Goal: Task Accomplishment & Management: Manage account settings

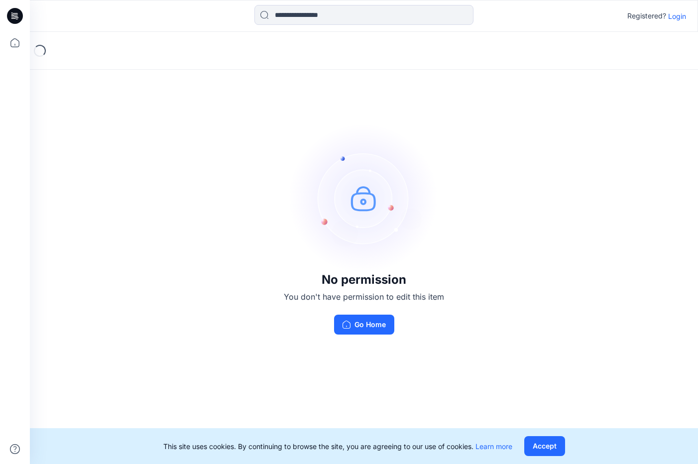
click at [359, 324] on button "Go Home" at bounding box center [364, 325] width 60 height 20
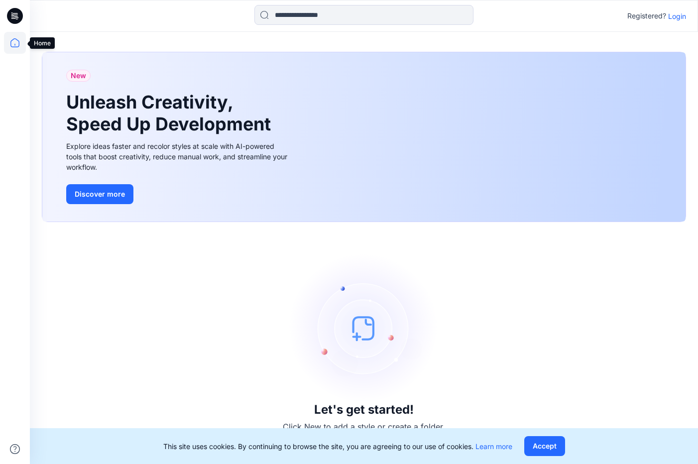
click at [17, 41] on icon at bounding box center [15, 43] width 22 height 22
click at [672, 17] on p "Login" at bounding box center [677, 16] width 18 height 10
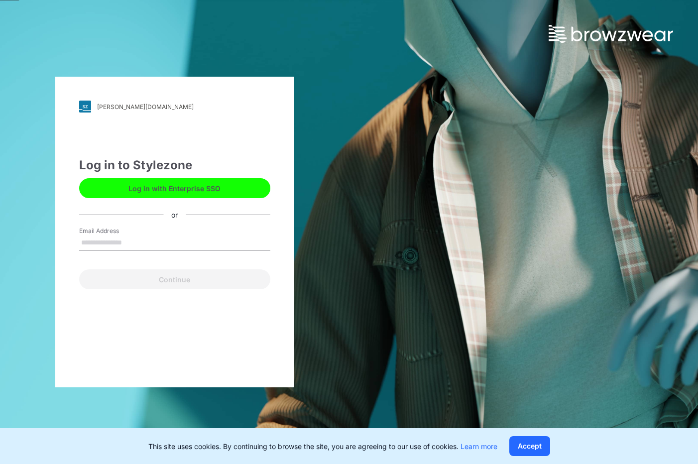
type input "**********"
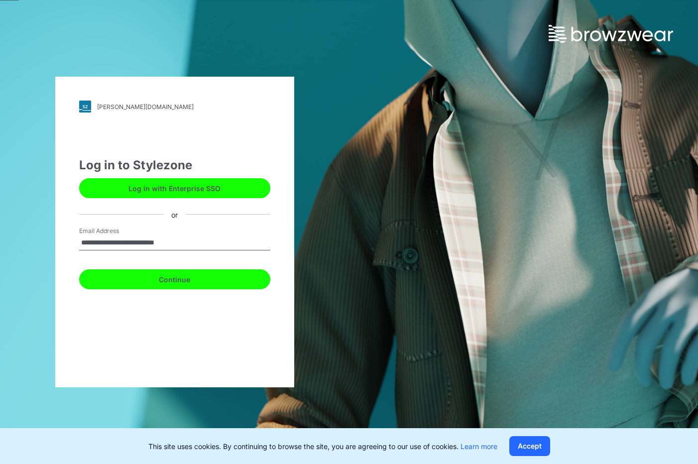
click at [170, 282] on button "Continue" at bounding box center [174, 279] width 191 height 20
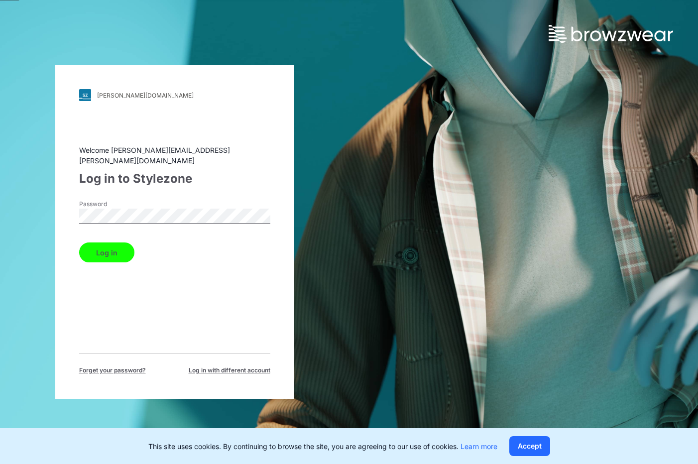
click at [116, 250] on button "Log in" at bounding box center [106, 252] width 55 height 20
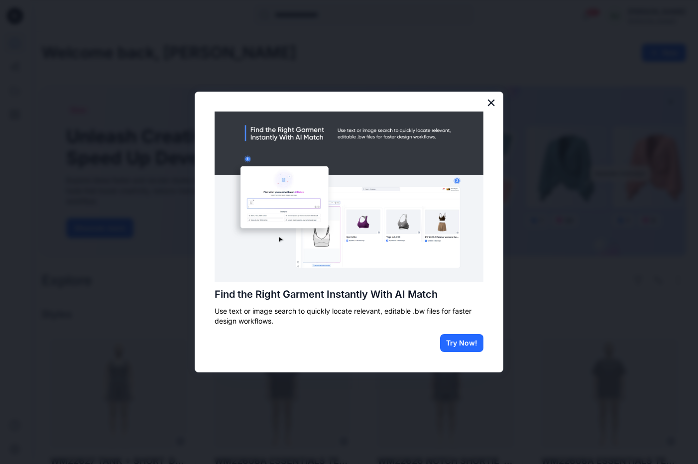
click at [493, 99] on button "×" at bounding box center [490, 103] width 9 height 16
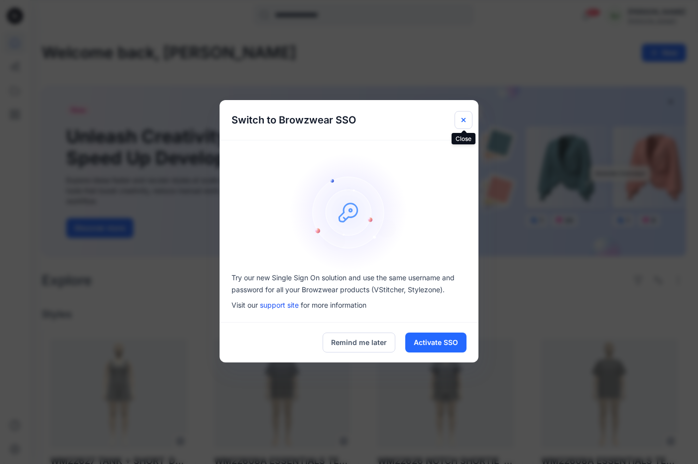
click at [464, 121] on icon "Close" at bounding box center [464, 120] width 8 height 8
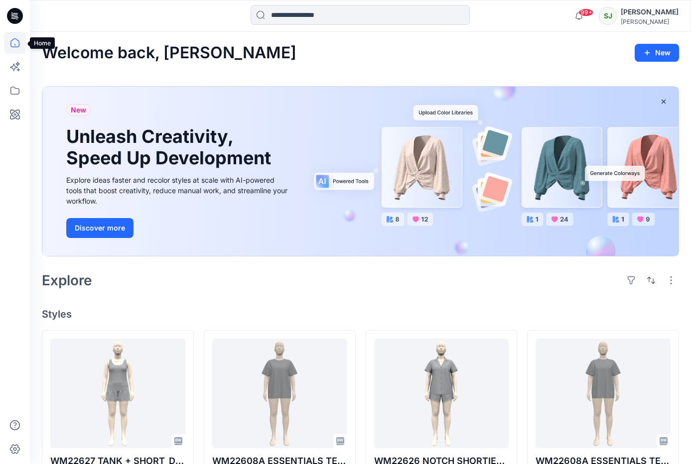
click at [15, 44] on icon at bounding box center [15, 43] width 22 height 22
click at [17, 44] on icon at bounding box center [15, 43] width 22 height 22
click at [15, 43] on icon at bounding box center [15, 43] width 22 height 22
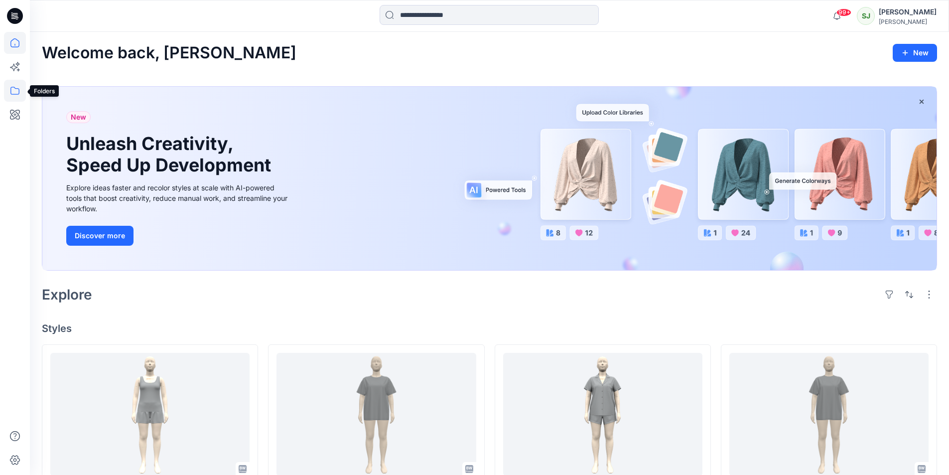
click at [14, 91] on icon at bounding box center [15, 91] width 22 height 22
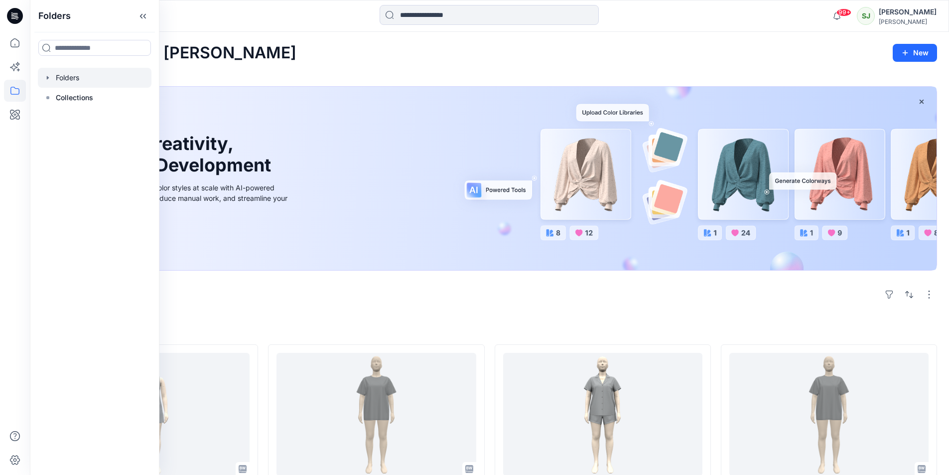
click at [72, 79] on div at bounding box center [95, 78] width 114 height 20
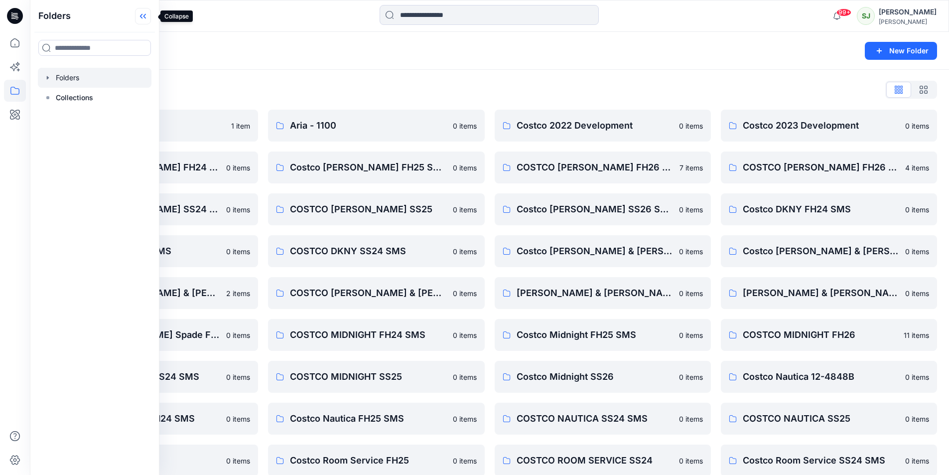
click at [150, 20] on icon at bounding box center [143, 16] width 16 height 16
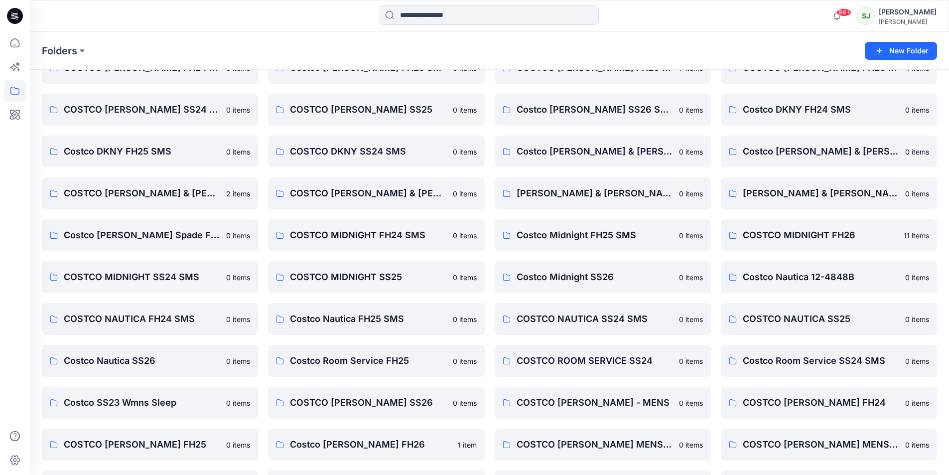
scroll to position [223, 0]
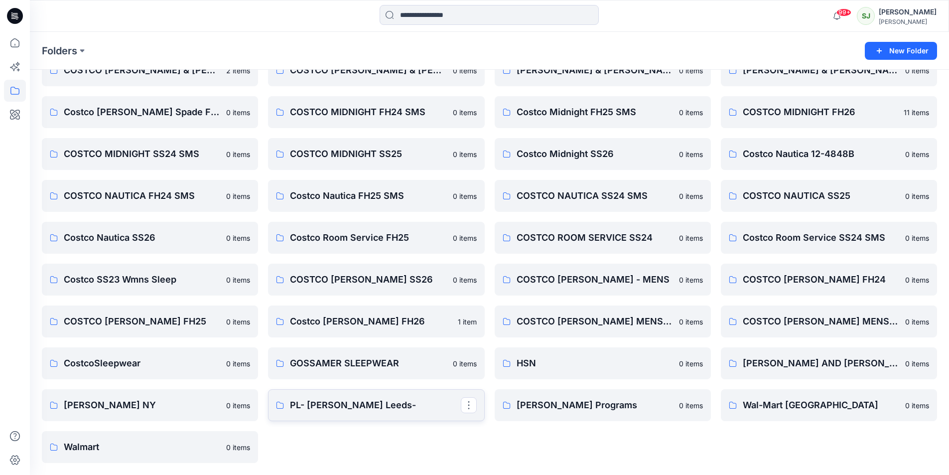
click at [338, 403] on p "PL- [PERSON_NAME] Leeds-" at bounding box center [375, 405] width 170 height 14
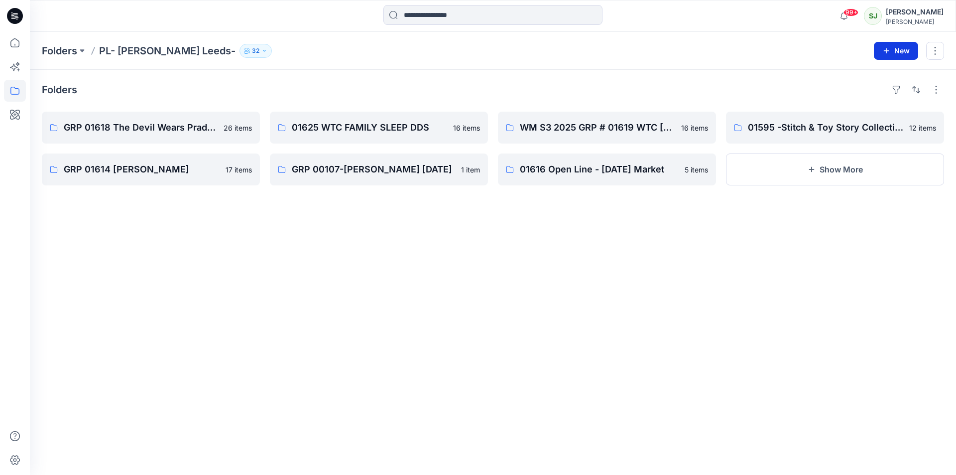
click at [698, 51] on button "New" at bounding box center [896, 51] width 44 height 18
click at [698, 53] on icon "button" at bounding box center [886, 51] width 8 height 8
click at [698, 53] on button "New" at bounding box center [896, 51] width 44 height 18
click at [698, 96] on p "New Folder" at bounding box center [866, 95] width 37 height 10
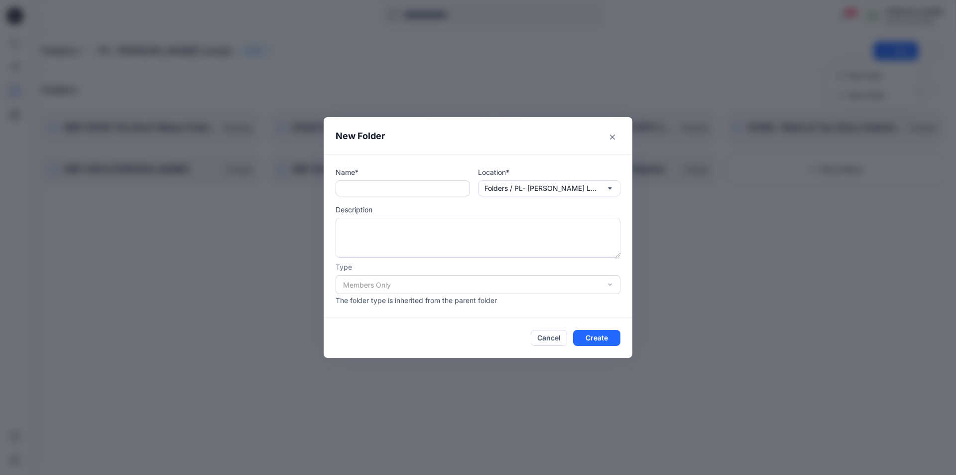
click at [347, 187] on input "text" at bounding box center [403, 188] width 134 height 16
paste input "**********"
type input "**********"
click at [593, 339] on button "Create" at bounding box center [596, 338] width 47 height 16
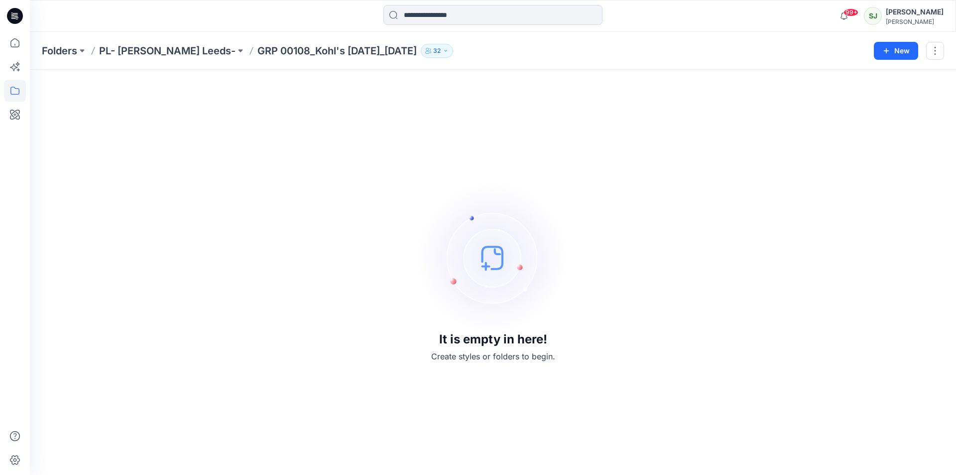
click at [443, 52] on icon "button" at bounding box center [446, 51] width 6 height 6
click at [401, 59] on div "Folders PL- [PERSON_NAME] Leeds- GRP 00108_Kohl's [DATE]_[DATE] 32 Folder Acces…" at bounding box center [493, 51] width 926 height 38
